Goal: Entertainment & Leisure: Consume media (video, audio)

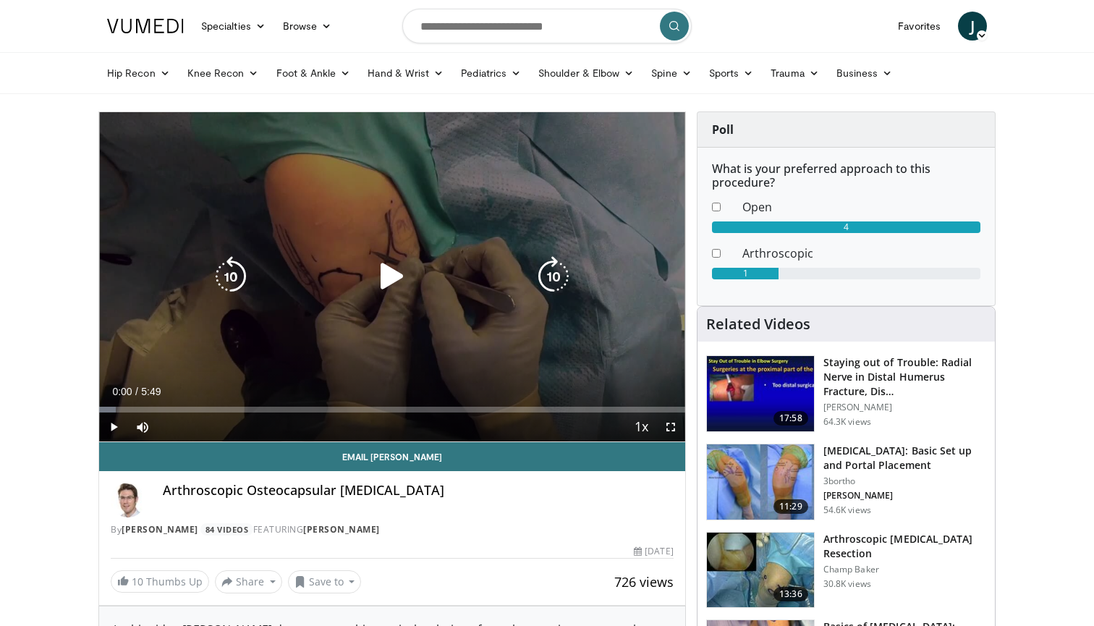
click at [388, 285] on icon "Video Player" at bounding box center [392, 276] width 41 height 41
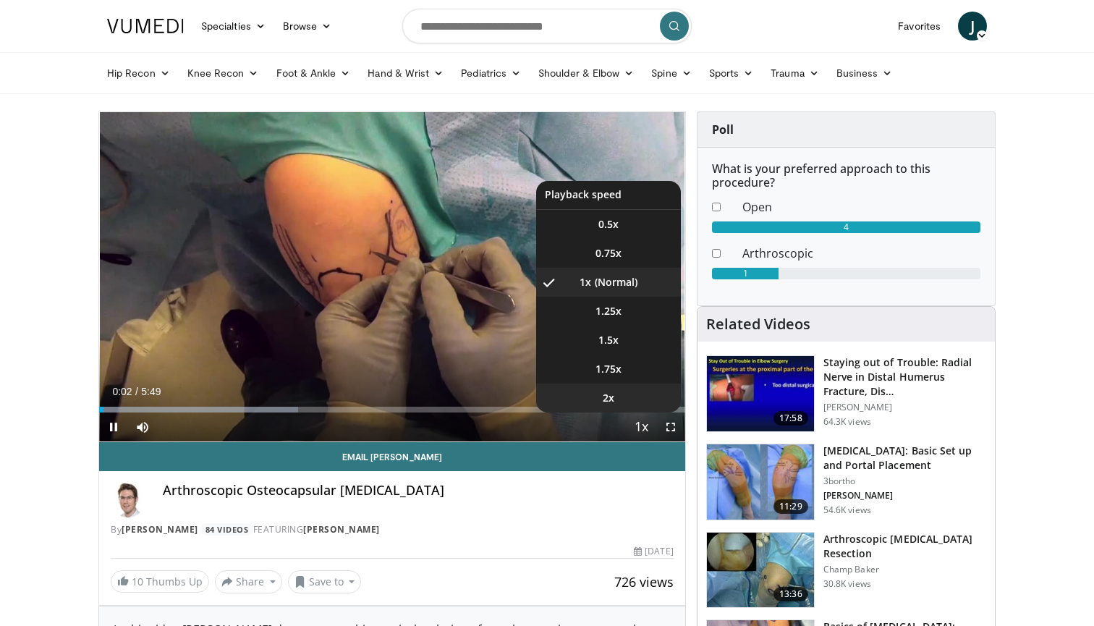
click at [598, 393] on li "2x" at bounding box center [608, 397] width 145 height 29
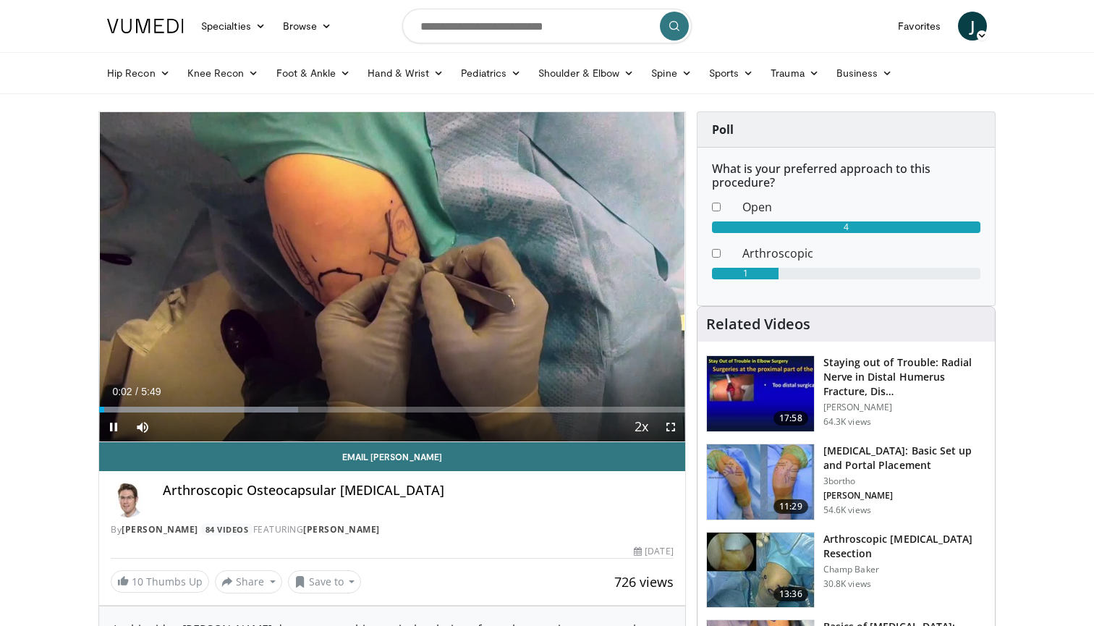
click at [673, 423] on span "Video Player" at bounding box center [670, 426] width 29 height 29
